Goal: Use online tool/utility

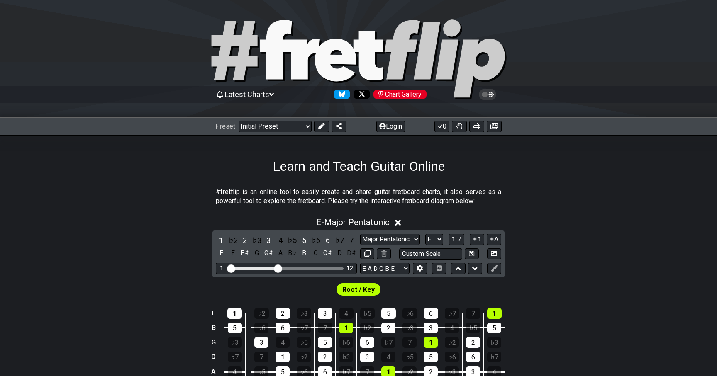
select select "Major Pentatonic"
select select "E"
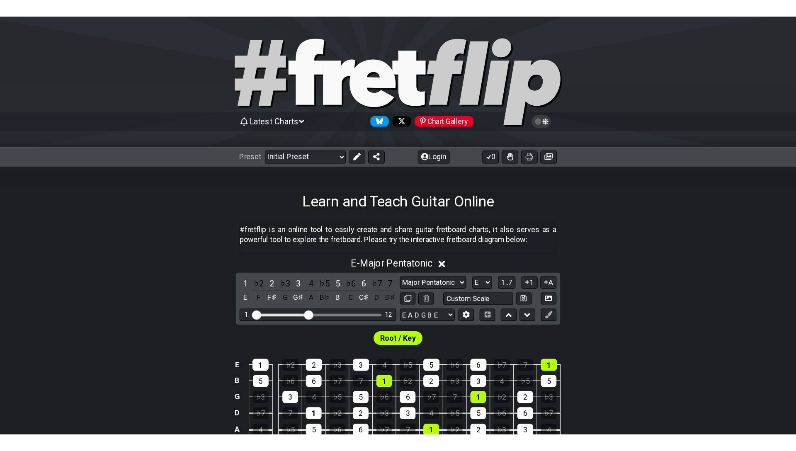
scroll to position [165, 0]
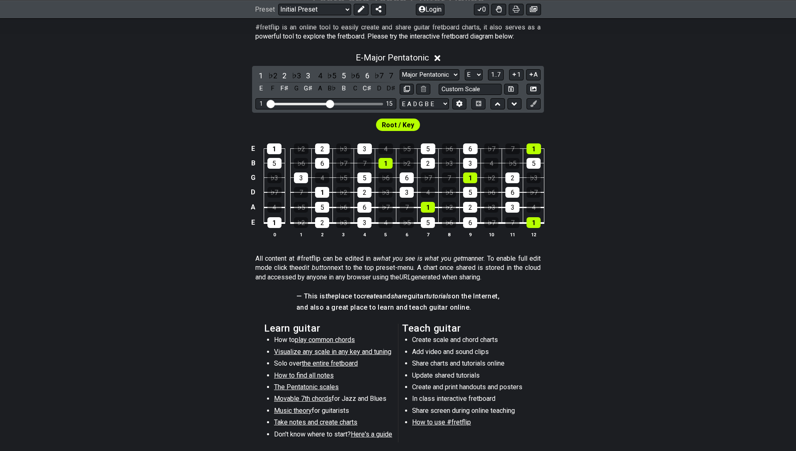
drag, startPoint x: 320, startPoint y: 104, endPoint x: 330, endPoint y: 105, distance: 10.0
click at [330, 103] on input "Visible fret range" at bounding box center [326, 103] width 118 height 0
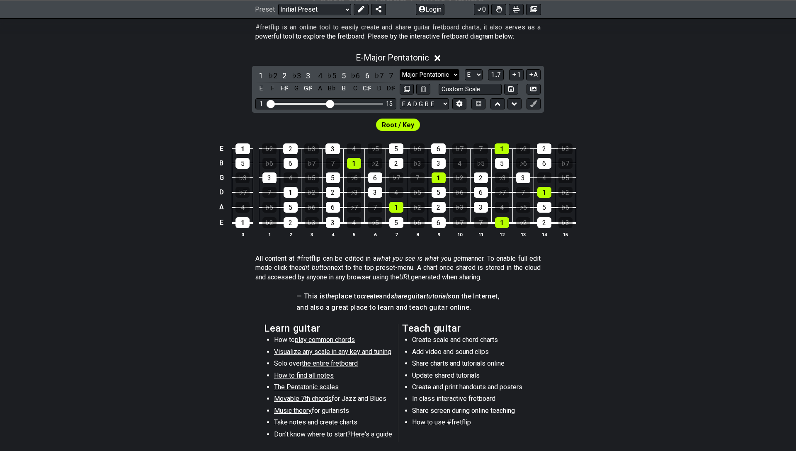
click at [440, 72] on select "Minor Pentatonic Click to edit Minor Pentatonic Major Pentatonic Minor Blues Ma…" at bounding box center [430, 74] width 60 height 11
click at [400, 69] on select "Minor Pentatonic Click to edit Minor Pentatonic Major Pentatonic Minor Blues Ma…" at bounding box center [430, 74] width 60 height 11
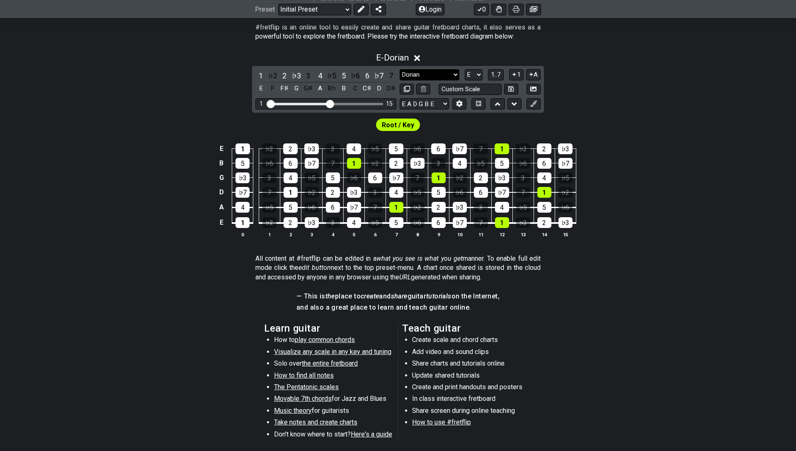
click at [443, 77] on select "Minor Pentatonic Click to edit Minor Pentatonic Major Pentatonic Minor Blues Ma…" at bounding box center [430, 74] width 60 height 11
click at [400, 69] on select "Minor Pentatonic Click to edit Minor Pentatonic Major Pentatonic Minor Blues Ma…" at bounding box center [430, 74] width 60 height 11
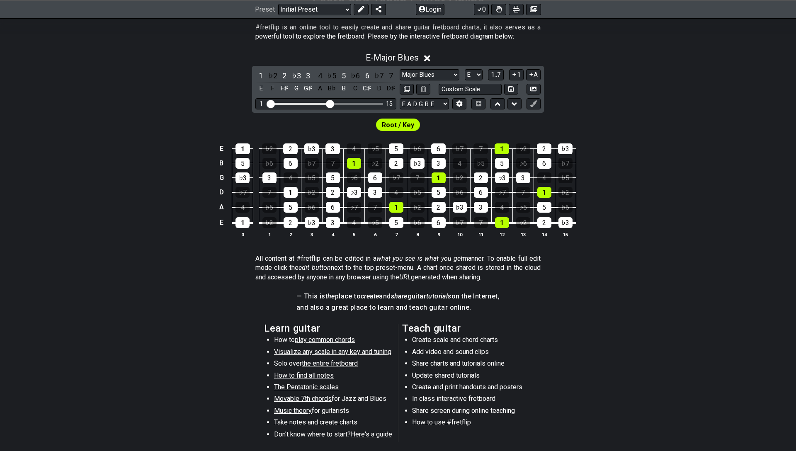
click at [400, 69] on select "Minor Pentatonic Click to edit Minor Pentatonic Major Pentatonic Minor Blues Ma…" at bounding box center [430, 74] width 60 height 11
click at [418, 74] on select "Minor Pentatonic Click to edit Minor Pentatonic Major Pentatonic Minor Blues Ma…" at bounding box center [430, 74] width 60 height 11
select select "Major Pentatonic"
click at [400, 69] on select "Minor Pentatonic Click to edit Minor Pentatonic Major Pentatonic Minor Blues Ma…" at bounding box center [430, 74] width 60 height 11
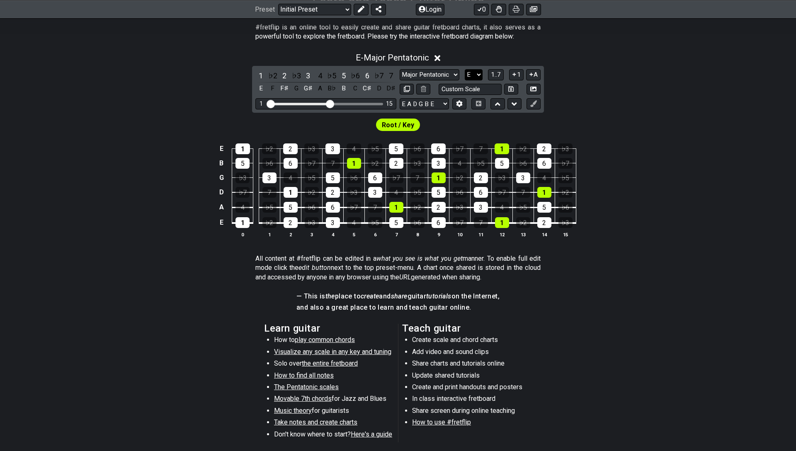
click at [476, 72] on select "A♭ A A♯ B♭ B C C♯ D♭ D D♯ E♭ E F F♯ G♭ G G♯" at bounding box center [474, 74] width 18 height 11
click at [465, 69] on select "A♭ A A♯ B♭ B C C♯ D♭ D D♯ E♭ E F F♯ G♭ G G♯" at bounding box center [474, 74] width 18 height 11
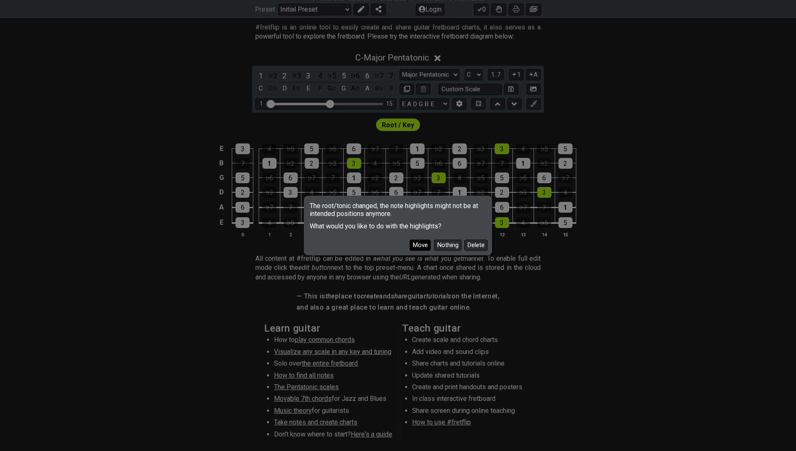
click at [414, 246] on button "Move" at bounding box center [420, 245] width 21 height 11
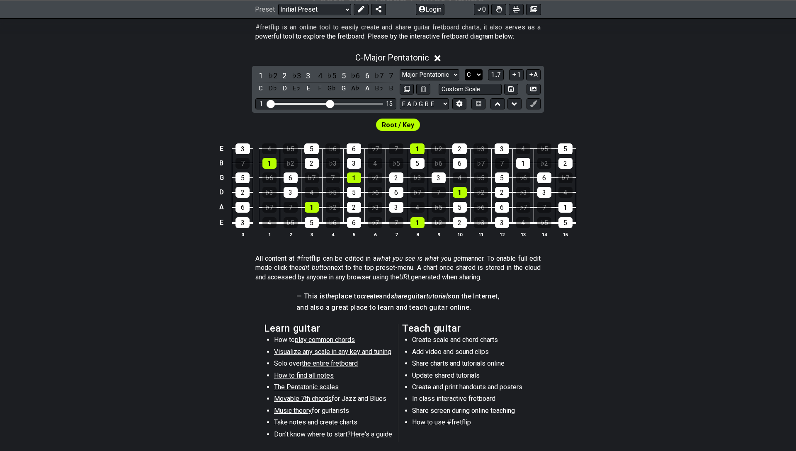
click at [480, 75] on select "A♭ A A♯ B♭ B C C♯ D♭ D D♯ E♭ E F F♯ G♭ G G♯" at bounding box center [474, 74] width 18 height 11
select select "E"
click at [465, 69] on select "A♭ A A♯ B♭ B C C♯ D♭ D D♯ E♭ E F F♯ G♭ G G♯" at bounding box center [474, 74] width 18 height 11
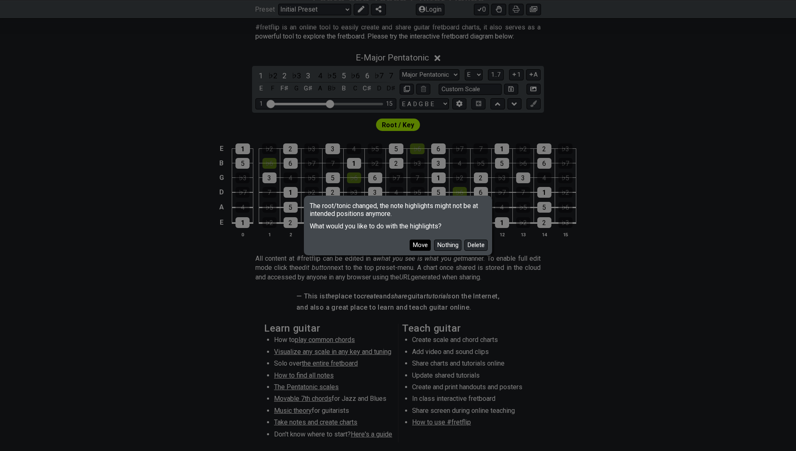
click at [423, 243] on button "Move" at bounding box center [420, 245] width 21 height 11
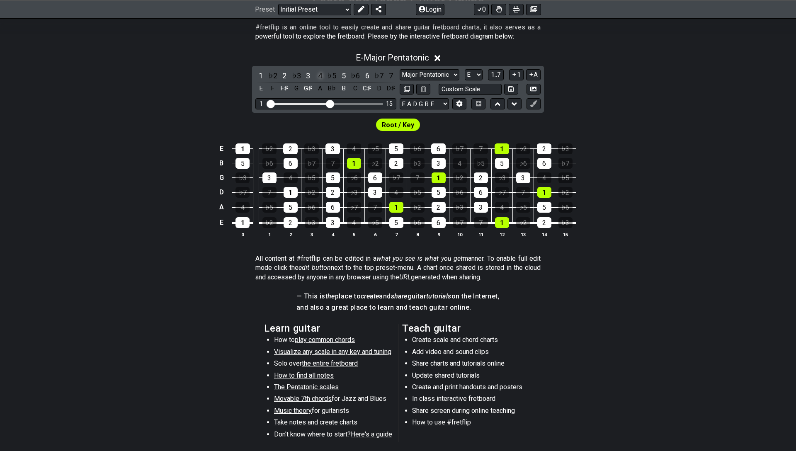
click at [320, 77] on div "4" at bounding box center [320, 75] width 11 height 11
click at [389, 76] on div "7" at bounding box center [391, 75] width 11 height 11
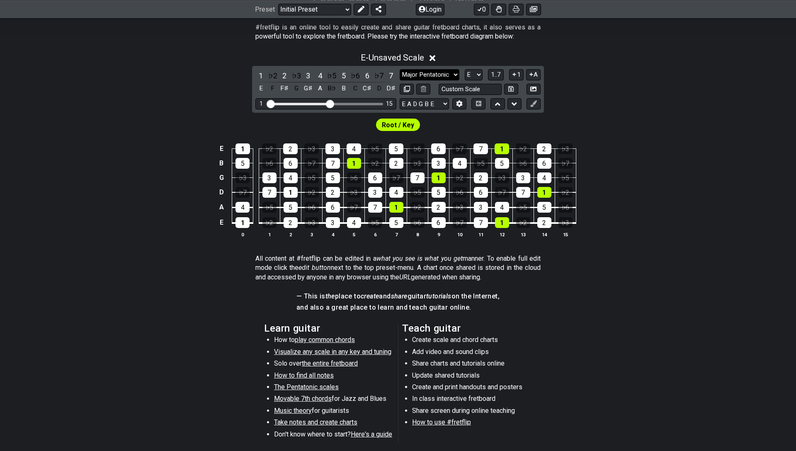
click at [431, 74] on select "Minor Pentatonic Click to edit Minor Pentatonic Major Pentatonic Minor Blues Ma…" at bounding box center [430, 74] width 60 height 11
select select "Dorian"
click at [400, 69] on select "Minor Pentatonic Click to edit Minor Pentatonic Major Pentatonic Minor Blues Ma…" at bounding box center [430, 74] width 60 height 11
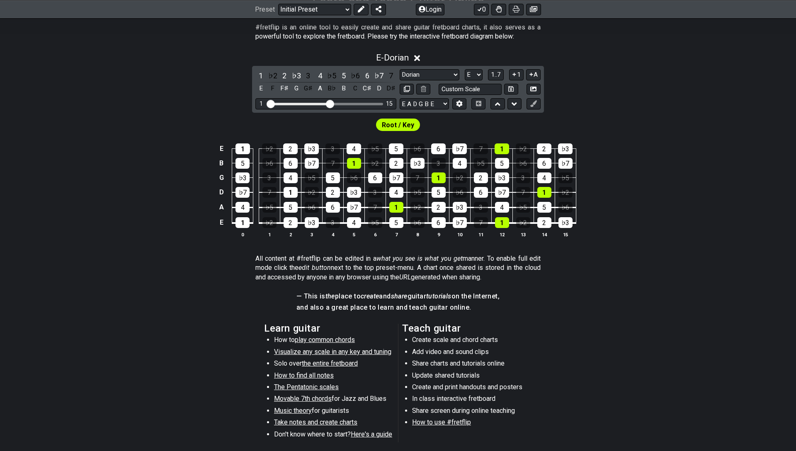
click at [447, 67] on div "1 ♭2 2 ♭3 3 4 ♭5 5 ♭6 6 ♭7 7 E F F♯ G G♯ A B♭ B C C♯ D D♯ Minor Pentatonic Clic…" at bounding box center [398, 89] width 292 height 47
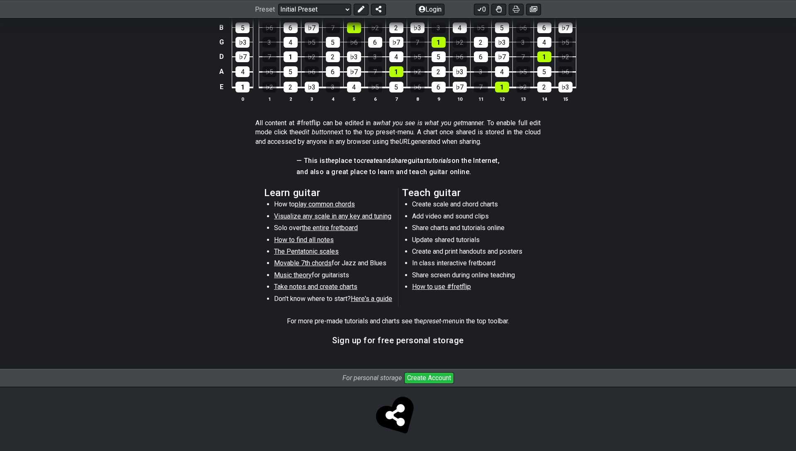
click at [199, 178] on section "— This is the place to create and share guitar tutorials on the Internet, and a…" at bounding box center [398, 169] width 796 height 32
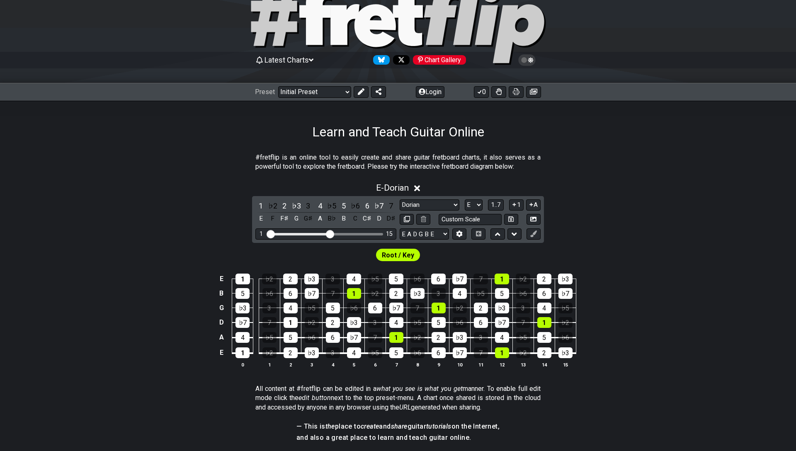
scroll to position [41, 0]
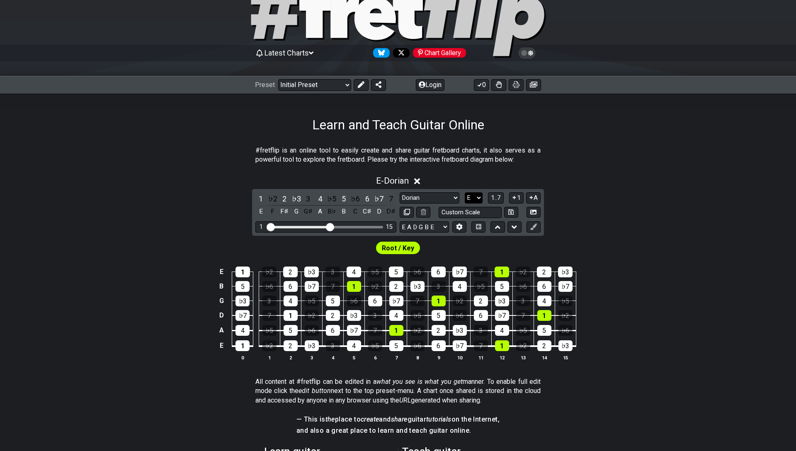
click at [476, 199] on select "A♭ A A♯ B♭ B C C♯ D♭ D D♯ E♭ E F F♯ G♭ G G♯" at bounding box center [474, 197] width 18 height 11
select select "C"
click at [465, 192] on select "A♭ A A♯ B♭ B C C♯ D♭ D D♯ E♭ E F F♯ G♭ G G♯" at bounding box center [474, 197] width 18 height 11
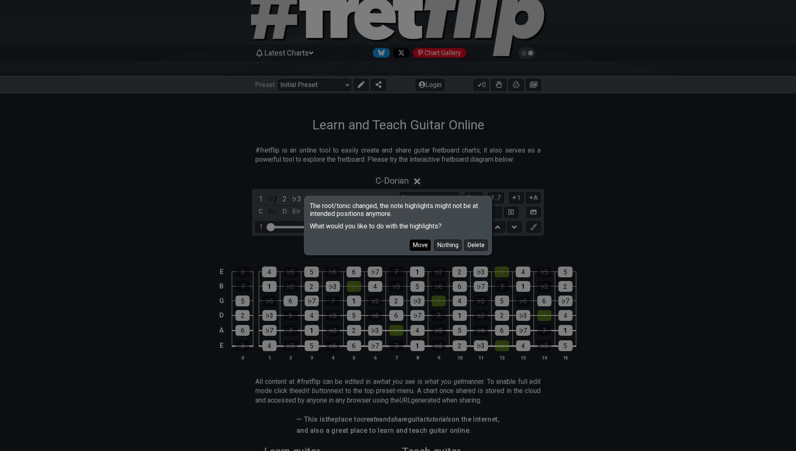
click at [414, 243] on button "Move" at bounding box center [420, 245] width 21 height 11
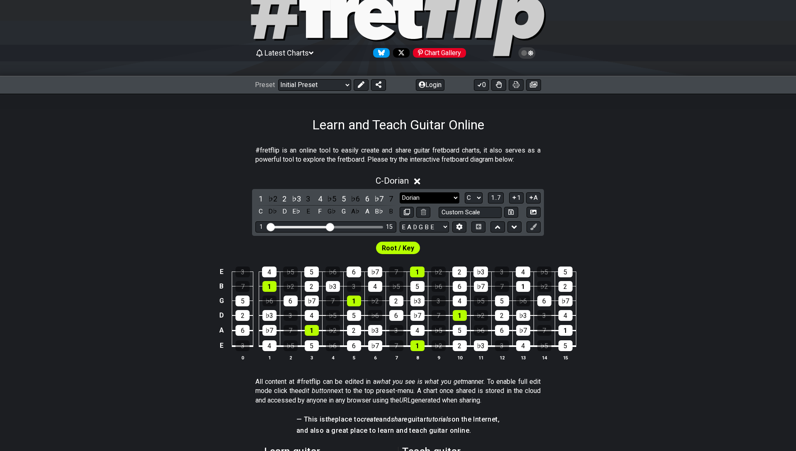
click at [440, 199] on select "Minor Pentatonic Click to edit Minor Pentatonic Major Pentatonic Minor Blues Ma…" at bounding box center [430, 197] width 60 height 11
click at [400, 192] on select "Minor Pentatonic Click to edit Minor Pentatonic Major Pentatonic Minor Blues Ma…" at bounding box center [430, 197] width 60 height 11
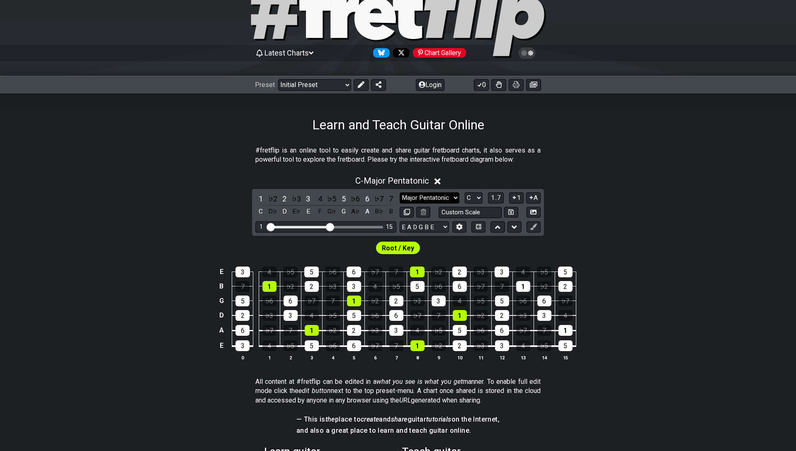
click at [428, 197] on select "Minor Pentatonic Click to edit Minor Pentatonic Major Pentatonic Minor Blues Ma…" at bounding box center [430, 197] width 60 height 11
click at [423, 202] on select "Minor Pentatonic Click to edit Minor Pentatonic Major Pentatonic Minor Blues Ma…" at bounding box center [430, 197] width 60 height 11
select select "Lydian"
click at [400, 192] on select "Minor Pentatonic Click to edit Minor Pentatonic Major Pentatonic Minor Blues Ma…" at bounding box center [430, 197] width 60 height 11
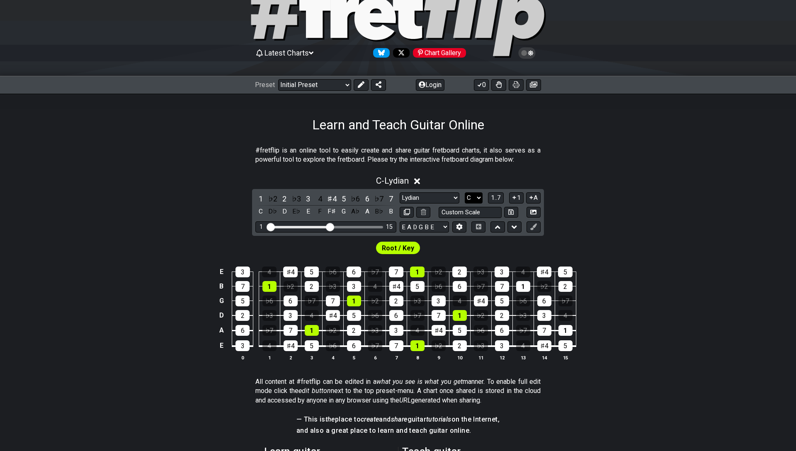
click at [476, 202] on select "A♭ A A♯ B♭ B C C♯ D♭ D D♯ E♭ E F F♯ G♭ G G♯" at bounding box center [474, 197] width 18 height 11
select select "F"
click at [465, 192] on select "A♭ A A♯ B♭ B C C♯ D♭ D D♯ E♭ E F F♯ G♭ G G♯" at bounding box center [474, 197] width 18 height 11
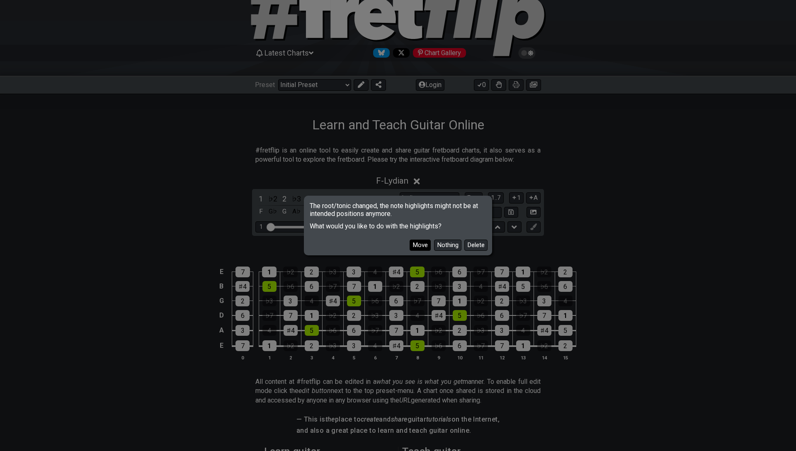
click at [419, 245] on button "Move" at bounding box center [420, 245] width 21 height 11
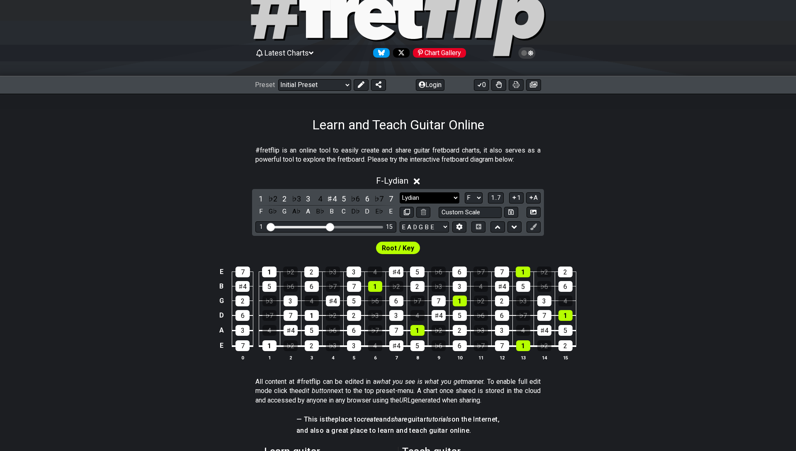
click at [449, 195] on select "Minor Pentatonic Click to edit Minor Pentatonic Major Pentatonic Minor Blues Ma…" at bounding box center [430, 197] width 60 height 11
select select "Major Pentatonic"
click at [400, 192] on select "Minor Pentatonic Click to edit Minor Pentatonic Major Pentatonic Minor Blues Ma…" at bounding box center [430, 197] width 60 height 11
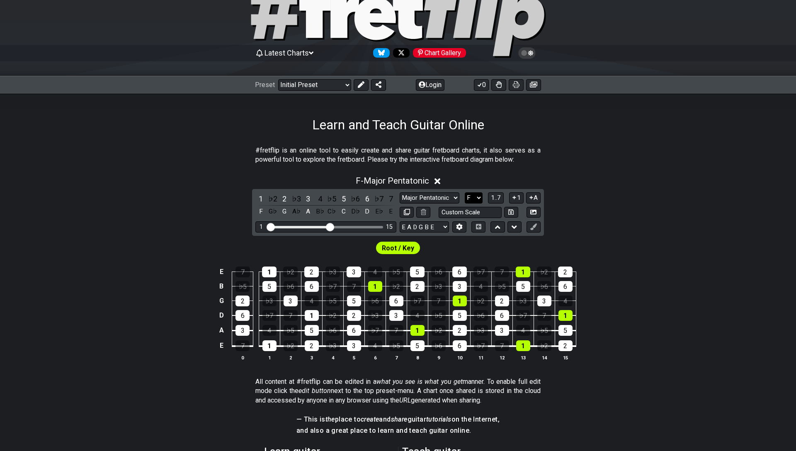
click at [469, 200] on select "A♭ A A♯ B♭ B C C♯ D♭ D D♯ E♭ E F F♯ G♭ G G♯" at bounding box center [474, 197] width 18 height 11
select select "C"
click at [465, 192] on select "A♭ A A♯ B♭ B C C♯ D♭ D D♯ E♭ E F F♯ G♭ G G♯" at bounding box center [474, 197] width 18 height 11
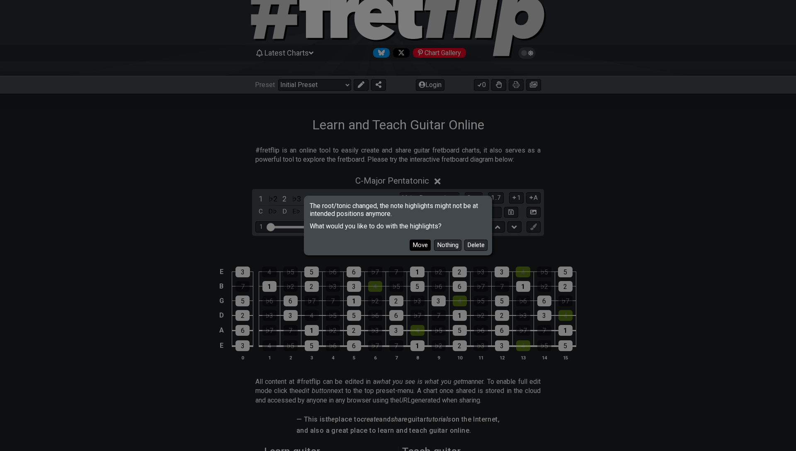
click at [415, 246] on button "Move" at bounding box center [420, 245] width 21 height 11
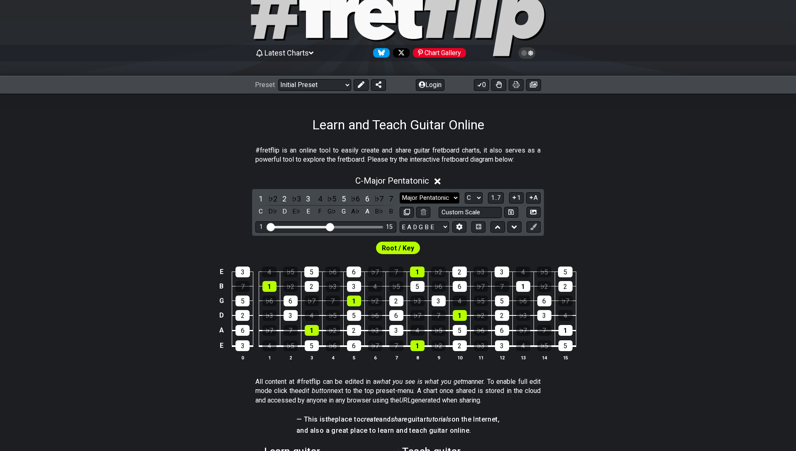
click at [443, 195] on select "Minor Pentatonic Click to edit Minor Pentatonic Major Pentatonic Minor Blues Ma…" at bounding box center [430, 197] width 60 height 11
click at [400, 192] on select "Minor Pentatonic Click to edit Minor Pentatonic Major Pentatonic Minor Blues Ma…" at bounding box center [430, 197] width 60 height 11
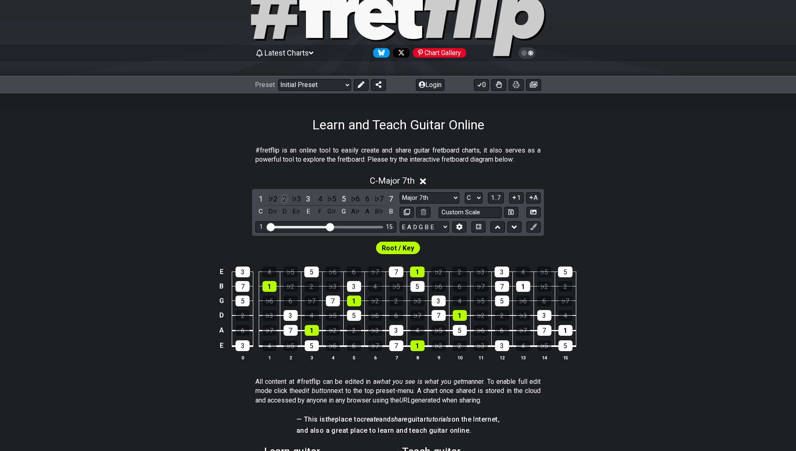
click at [283, 198] on div "2" at bounding box center [284, 198] width 11 height 11
click at [322, 201] on div "4" at bounding box center [320, 198] width 11 height 11
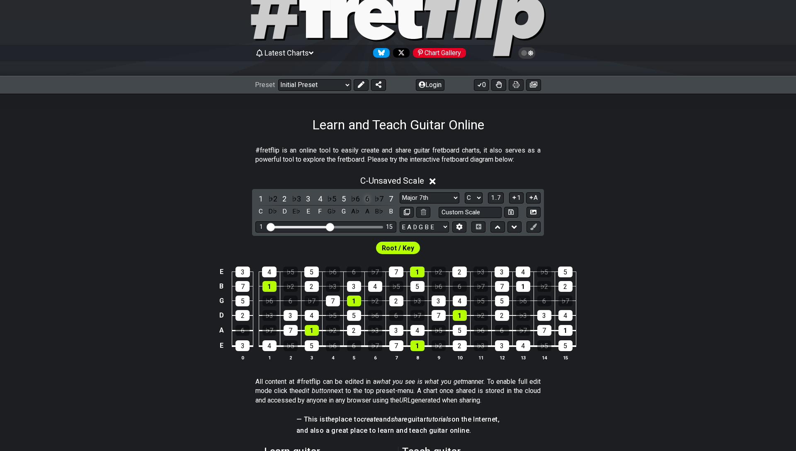
click at [366, 203] on div "6" at bounding box center [367, 198] width 11 height 11
click at [400, 255] on div "Root / Key" at bounding box center [399, 248] width 48 height 16
click at [409, 249] on span "Root / Key" at bounding box center [398, 248] width 32 height 12
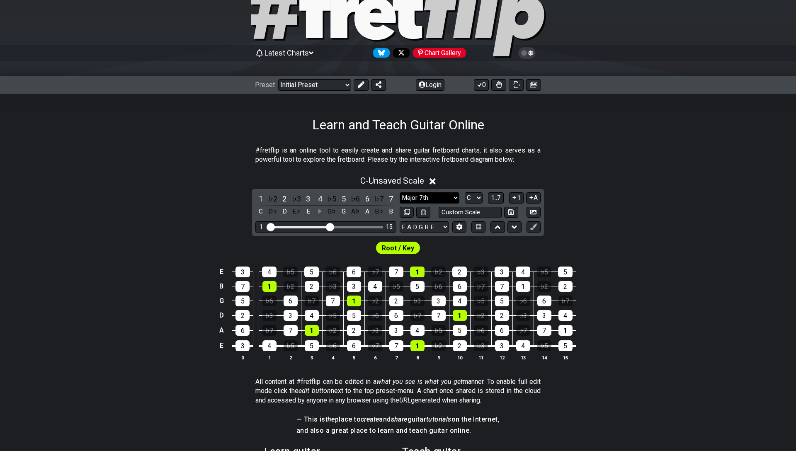
click at [438, 201] on select "Minor Pentatonic Click to edit Minor Pentatonic Major Pentatonic Minor Blues Ma…" at bounding box center [430, 197] width 60 height 11
click at [400, 192] on select "Minor Pentatonic Click to edit Minor Pentatonic Major Pentatonic Minor Blues Ma…" at bounding box center [430, 197] width 60 height 11
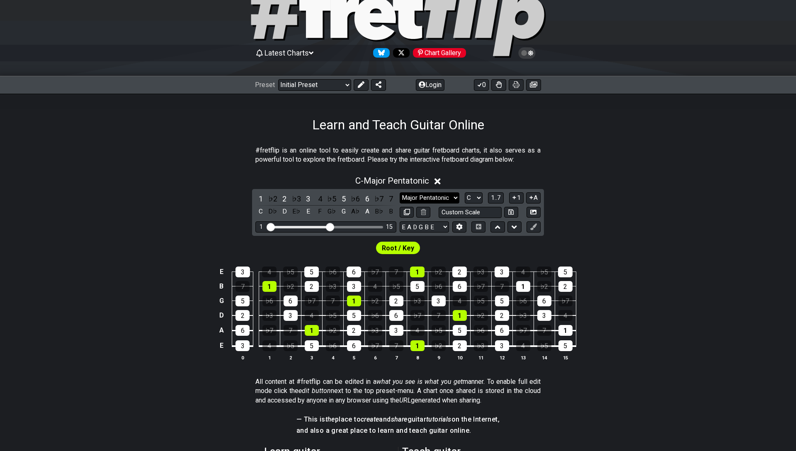
click at [419, 196] on select "Minor Pentatonic Click to edit Minor Pentatonic Major Pentatonic Minor Blues Ma…" at bounding box center [430, 197] width 60 height 11
click at [400, 192] on select "Minor Pentatonic Click to edit Minor Pentatonic Major Pentatonic Minor Blues Ma…" at bounding box center [430, 197] width 60 height 11
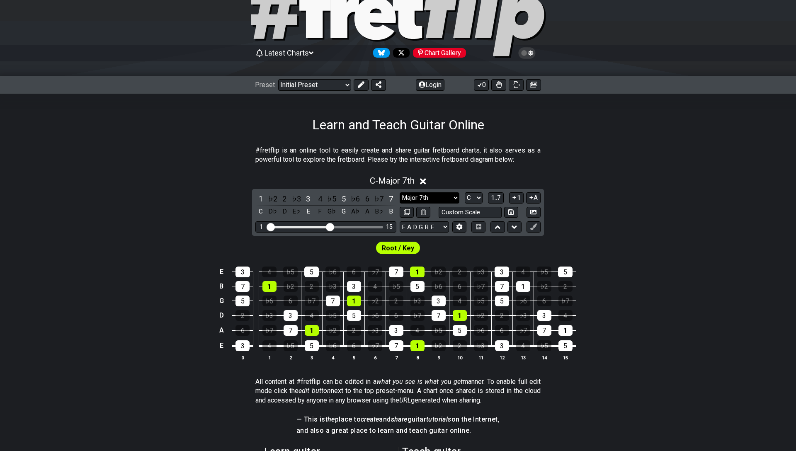
click at [439, 194] on select "Minor Pentatonic Click to edit Minor Pentatonic Major Pentatonic Minor Blues Ma…" at bounding box center [430, 197] width 60 height 11
click at [400, 192] on select "Minor Pentatonic Click to edit Minor Pentatonic Major Pentatonic Minor Blues Ma…" at bounding box center [430, 197] width 60 height 11
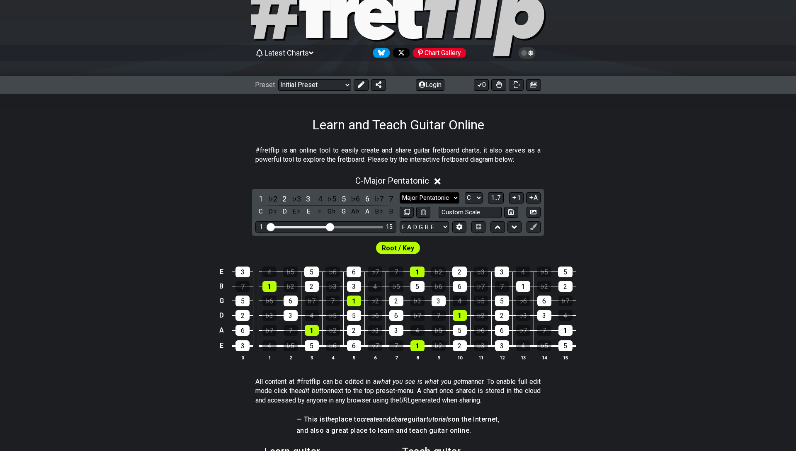
click at [424, 200] on select "Minor Pentatonic Click to edit Minor Pentatonic Major Pentatonic Minor Blues Ma…" at bounding box center [430, 197] width 60 height 11
click at [400, 192] on select "Minor Pentatonic Click to edit Minor Pentatonic Major Pentatonic Minor Blues Ma…" at bounding box center [430, 197] width 60 height 11
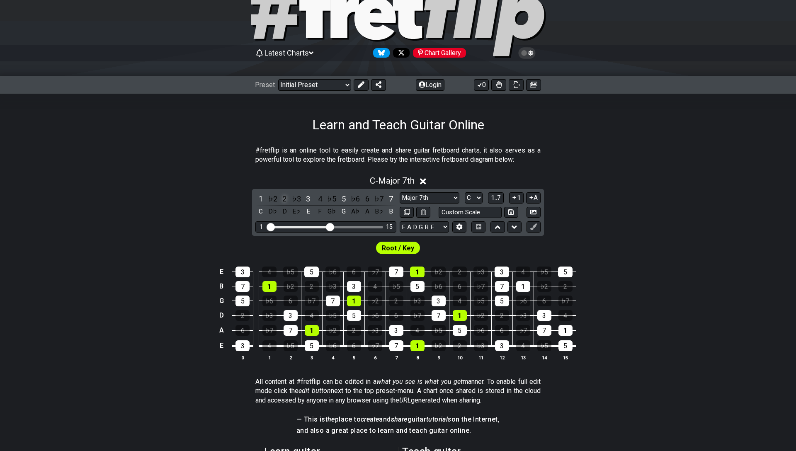
click at [286, 199] on div "2" at bounding box center [284, 198] width 11 height 11
click at [388, 199] on div "7" at bounding box center [391, 198] width 11 height 11
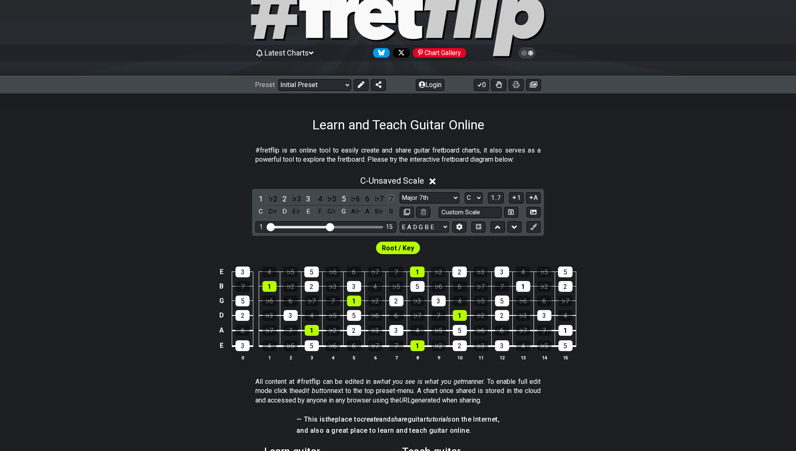
click at [388, 199] on div "7" at bounding box center [391, 198] width 11 height 11
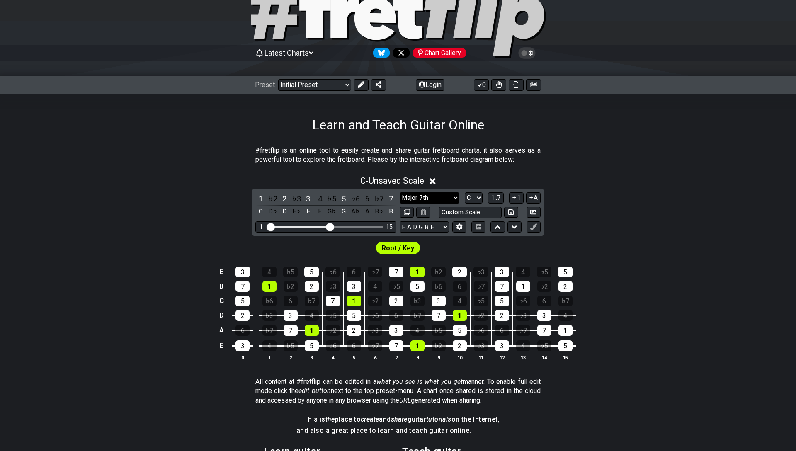
click at [424, 201] on select "Minor Pentatonic Click to edit Minor Pentatonic Major Pentatonic Minor Blues Ma…" at bounding box center [430, 197] width 60 height 11
click at [400, 192] on select "Minor Pentatonic Click to edit Minor Pentatonic Major Pentatonic Minor Blues Ma…" at bounding box center [430, 197] width 60 height 11
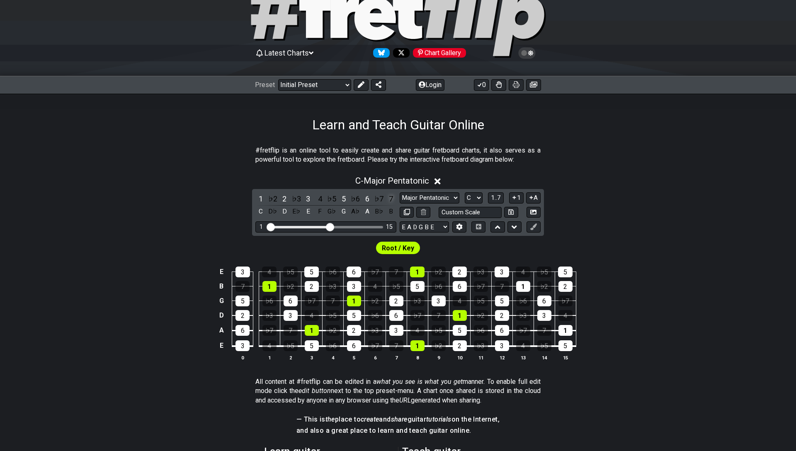
click at [389, 199] on div "7" at bounding box center [391, 198] width 11 height 11
click at [423, 202] on select "Minor Pentatonic Click to edit Minor Pentatonic Major Pentatonic Minor Blues Ma…" at bounding box center [430, 197] width 60 height 11
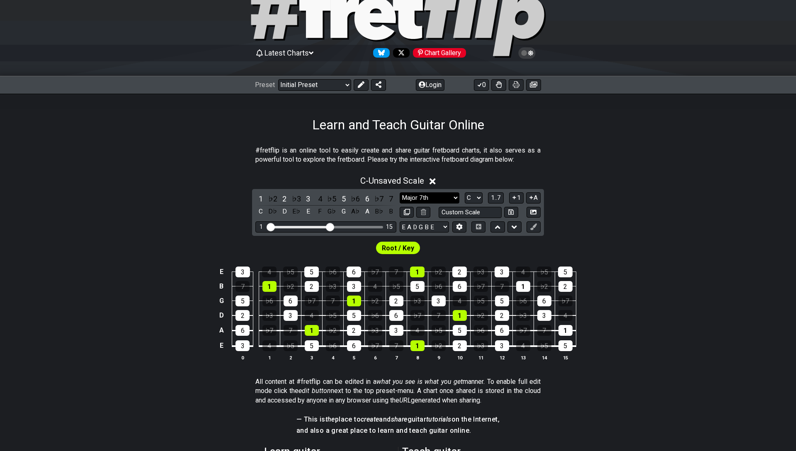
click at [400, 192] on select "Minor Pentatonic Click to edit Minor Pentatonic Major Pentatonic Minor Blues Ma…" at bounding box center [430, 197] width 60 height 11
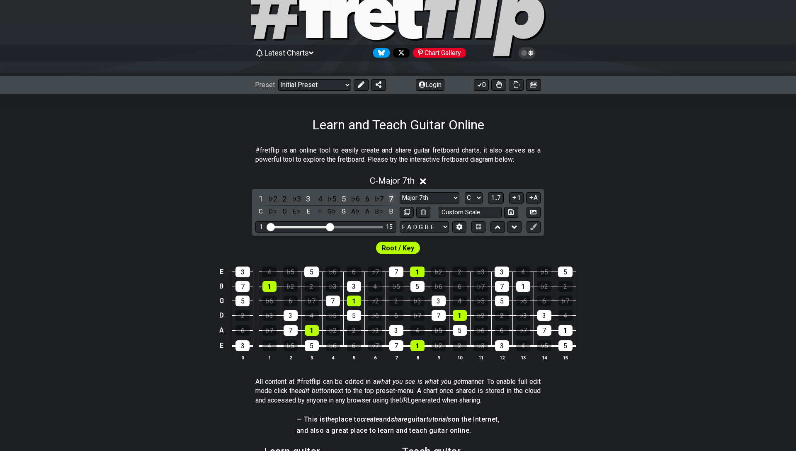
click at [394, 196] on div "7" at bounding box center [391, 198] width 11 height 11
click at [421, 196] on select "Minor Pentatonic Click to edit Minor Pentatonic Major Pentatonic Minor Blues Ma…" at bounding box center [430, 197] width 60 height 11
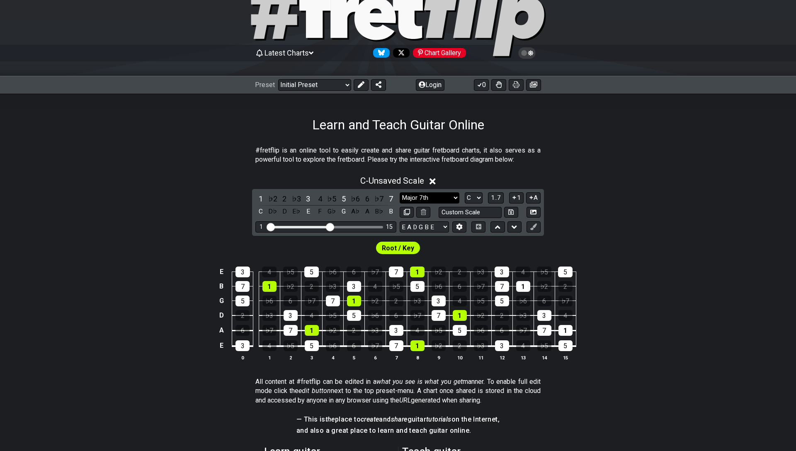
select select "Major Pentatonic"
click at [400, 192] on select "Minor Pentatonic Click to edit Minor Pentatonic Major Pentatonic Minor Blues Ma…" at bounding box center [430, 197] width 60 height 11
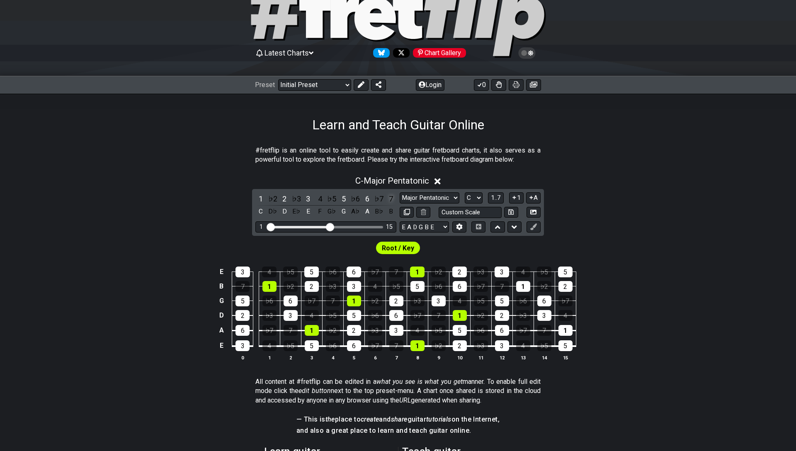
click at [388, 199] on div "7" at bounding box center [391, 198] width 11 height 11
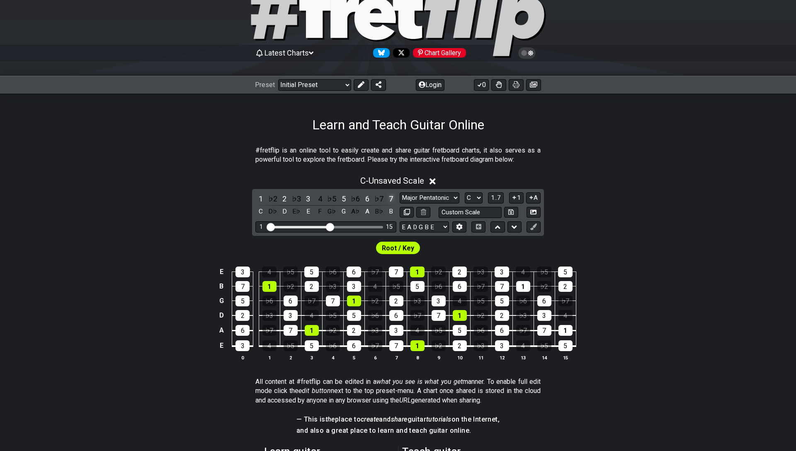
click at [388, 199] on div "7" at bounding box center [391, 198] width 11 height 11
